Goal: Task Accomplishment & Management: Use online tool/utility

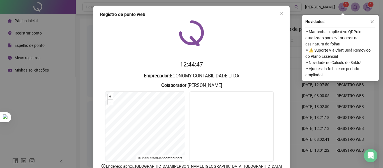
click at [189, 118] on video at bounding box center [231, 126] width 84 height 70
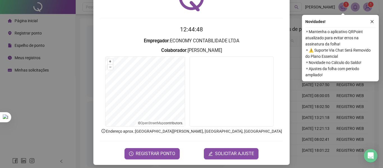
scroll to position [39, 0]
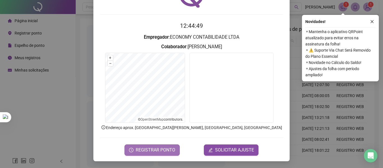
click at [163, 146] on button "REGISTRAR PONTO" at bounding box center [151, 149] width 55 height 11
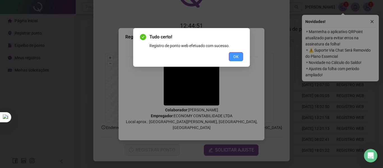
click at [234, 55] on span "OK" at bounding box center [235, 56] width 5 height 6
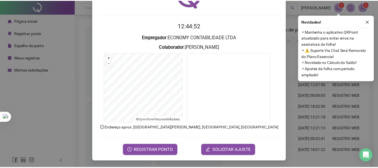
scroll to position [0, 0]
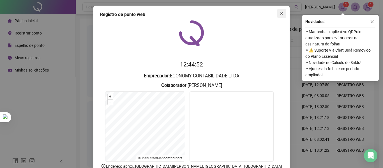
drag, startPoint x: 281, startPoint y: 20, endPoint x: 279, endPoint y: 13, distance: 7.7
click at [281, 20] on div "Registro de ponto web 12:44:52 Empregador : ECONOMY CONTABILIDADE LTDA Colabora…" at bounding box center [191, 103] width 196 height 194
click at [279, 13] on icon "close" at bounding box center [281, 13] width 4 height 4
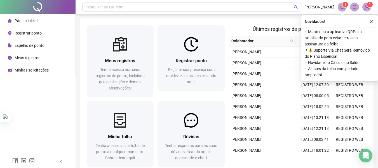
click at [32, 59] on span "Meus registros" at bounding box center [28, 57] width 26 height 4
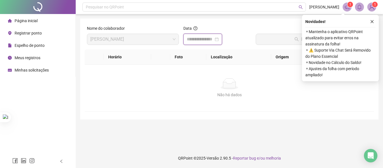
click at [205, 40] on input at bounding box center [200, 39] width 27 height 7
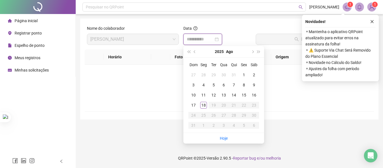
type input "**********"
click at [202, 105] on div "18" at bounding box center [203, 105] width 7 height 7
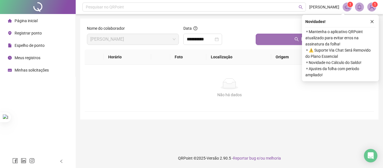
click at [272, 42] on button "Buscar registros" at bounding box center [313, 39] width 116 height 11
